Goal: Find contact information: Find contact information

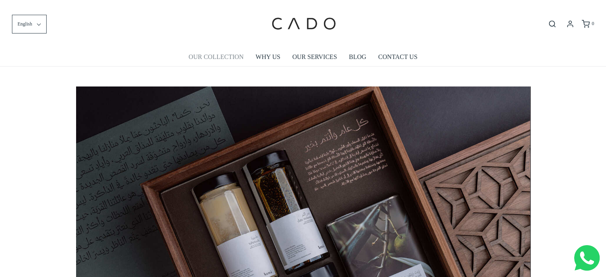
click at [217, 55] on link "OUR COLLECTION" at bounding box center [215, 57] width 55 height 18
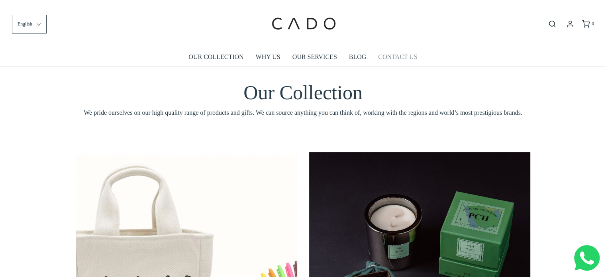
click at [402, 57] on link "CONTACT US" at bounding box center [397, 57] width 39 height 18
